Goal: Find specific page/section: Find specific page/section

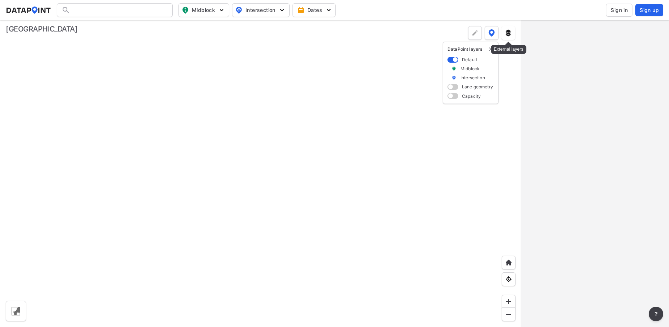
click at [510, 37] on button at bounding box center [508, 33] width 14 height 14
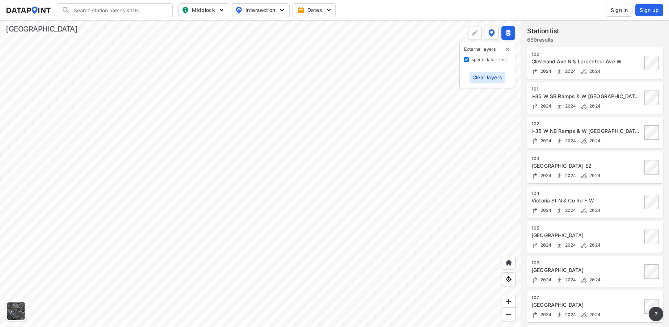
click at [491, 61] on label "speed data - test" at bounding box center [489, 59] width 35 height 6
click at [469, 61] on test "speed data - test" at bounding box center [466, 59] width 5 height 5
click at [491, 61] on label "speed data - test" at bounding box center [489, 59] width 35 height 6
click at [469, 61] on test "speed data - test" at bounding box center [466, 59] width 5 height 5
checkbox test "true"
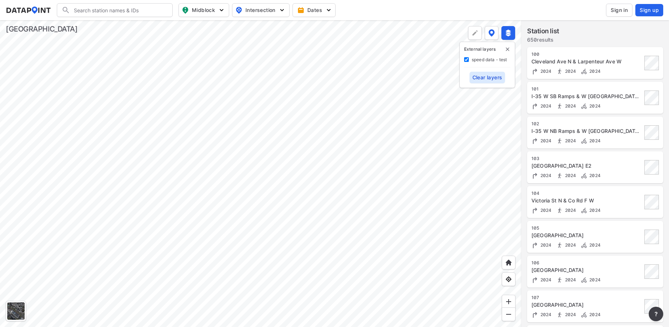
click at [391, 136] on div at bounding box center [260, 173] width 521 height 307
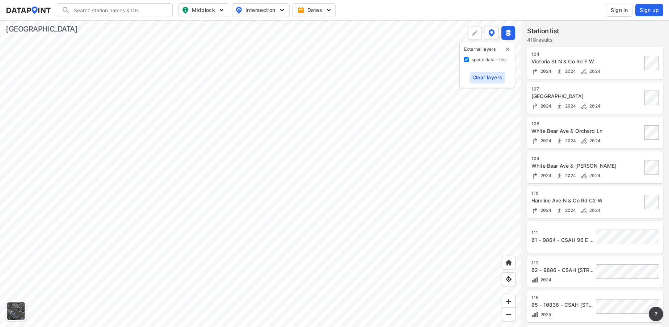
click at [356, 92] on div at bounding box center [260, 173] width 521 height 307
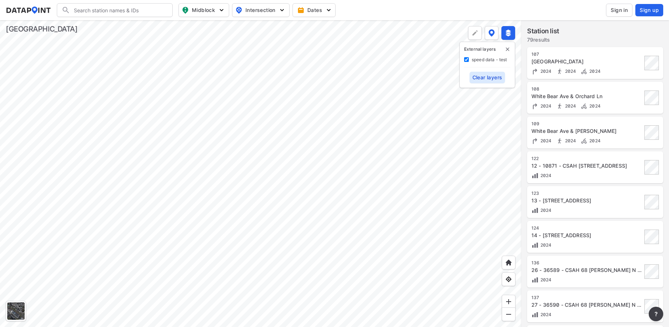
click at [521, 137] on div at bounding box center [260, 173] width 521 height 307
click at [273, 156] on div at bounding box center [260, 173] width 521 height 307
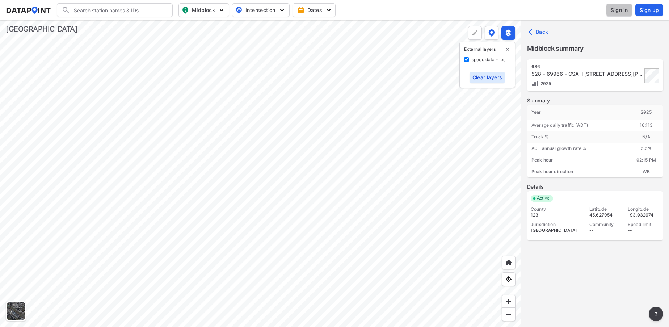
click at [623, 11] on span "Sign in" at bounding box center [619, 10] width 17 height 7
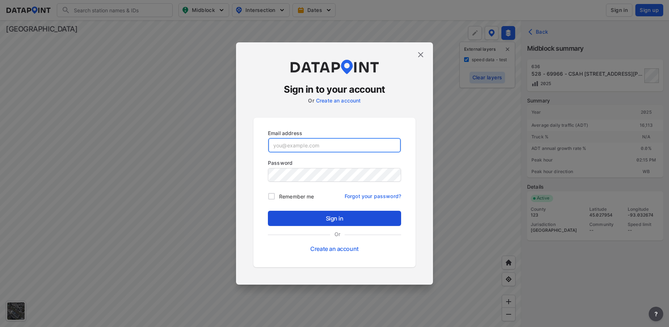
type input "Opeyemi.Alamutu@co.ramsey.mn.us"
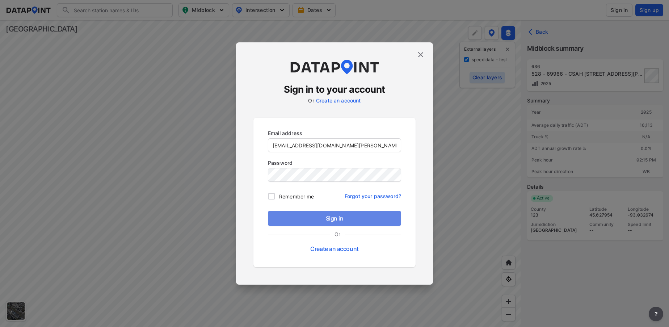
click at [327, 220] on span "Sign in" at bounding box center [335, 218] width 122 height 9
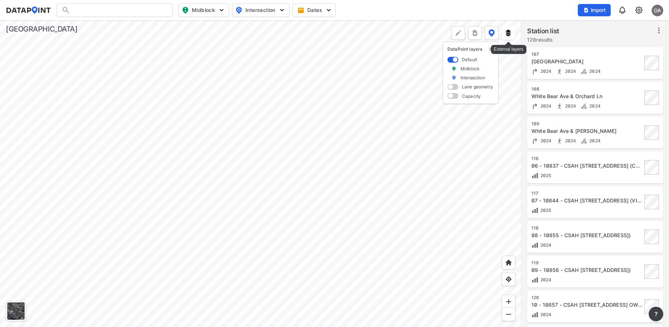
click at [510, 31] on img at bounding box center [508, 32] width 7 height 7
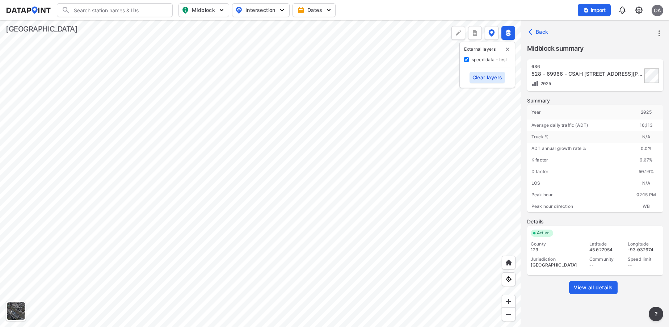
click at [420, 134] on div at bounding box center [260, 173] width 521 height 307
click at [521, 110] on div at bounding box center [260, 173] width 521 height 307
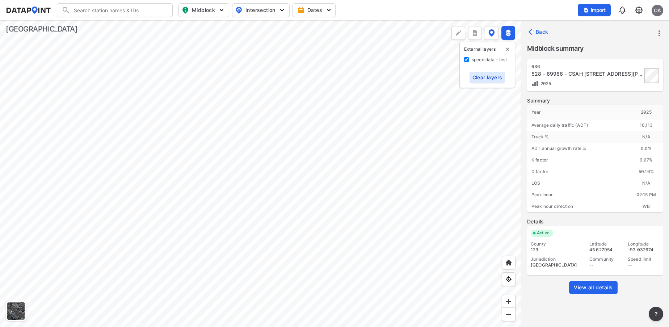
click at [405, 188] on div at bounding box center [260, 173] width 521 height 307
click at [219, 16] on button "Midblock" at bounding box center [203, 10] width 51 height 14
click at [162, 55] on input "Vehicle speed" at bounding box center [162, 53] width 7 height 7
checkbox input "true"
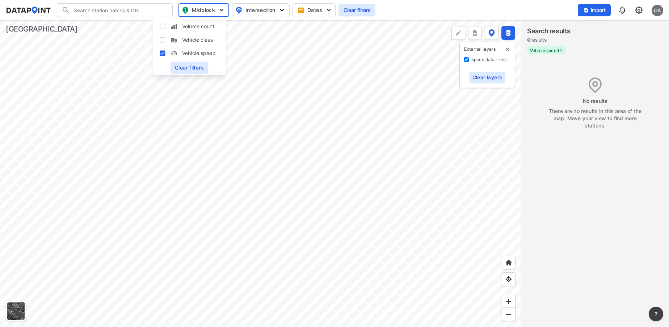
click at [258, 127] on div at bounding box center [260, 173] width 521 height 307
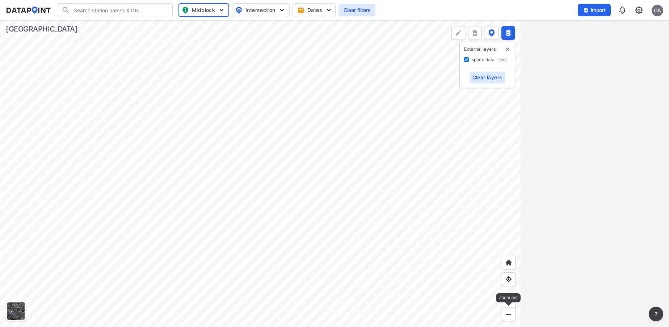
click at [505, 314] on img at bounding box center [508, 314] width 7 height 7
click at [280, 126] on div at bounding box center [260, 173] width 521 height 307
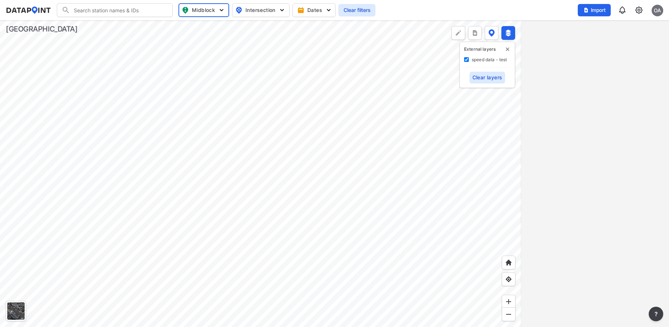
click at [280, 122] on div at bounding box center [260, 173] width 521 height 307
